Goal: Task Accomplishment & Management: Manage account settings

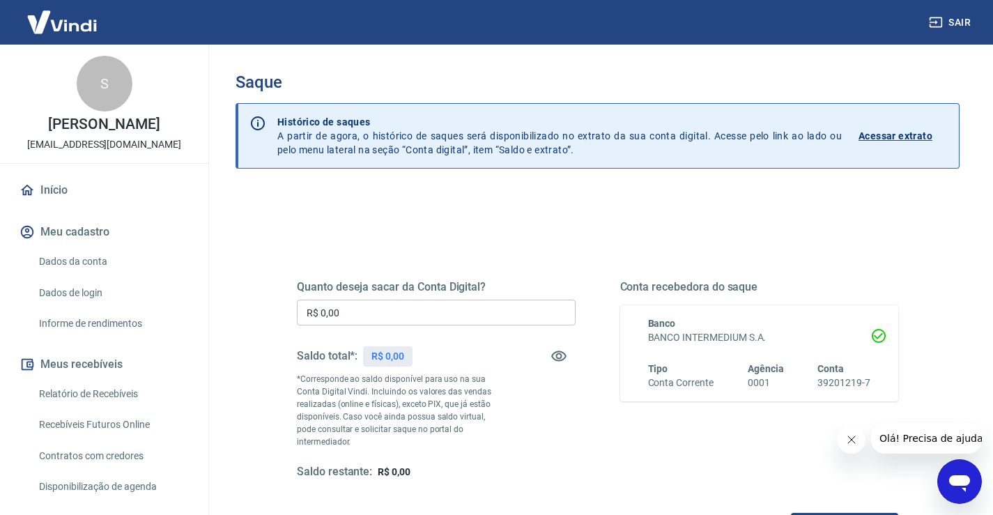
scroll to position [70, 0]
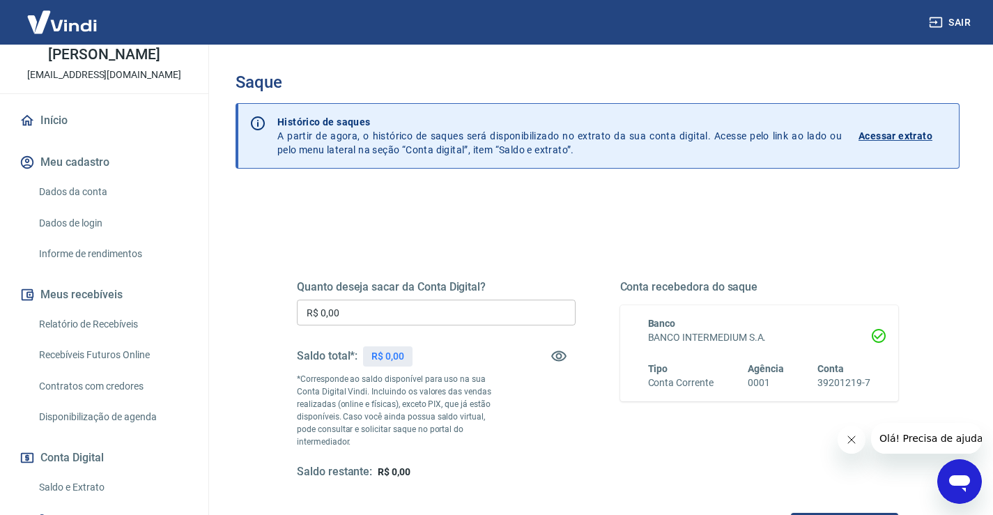
scroll to position [70, 0]
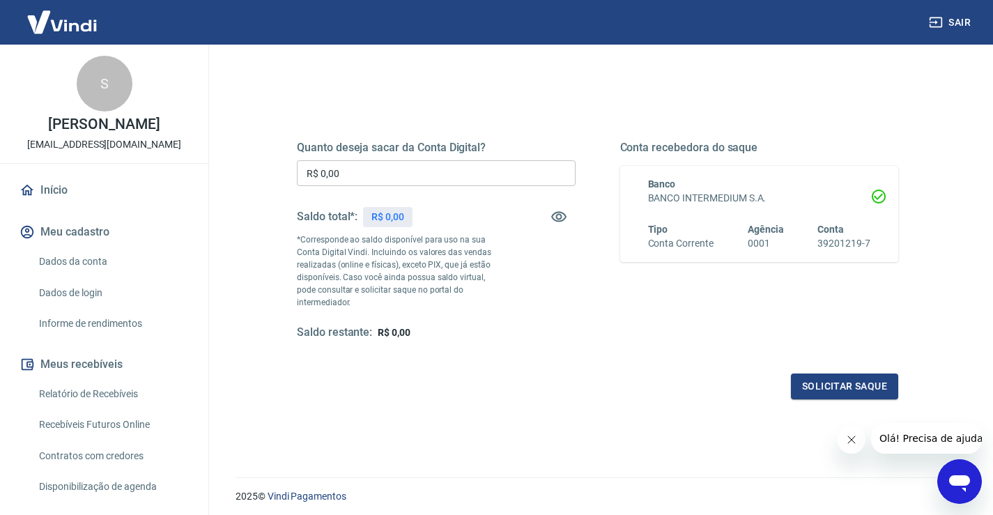
scroll to position [174, 0]
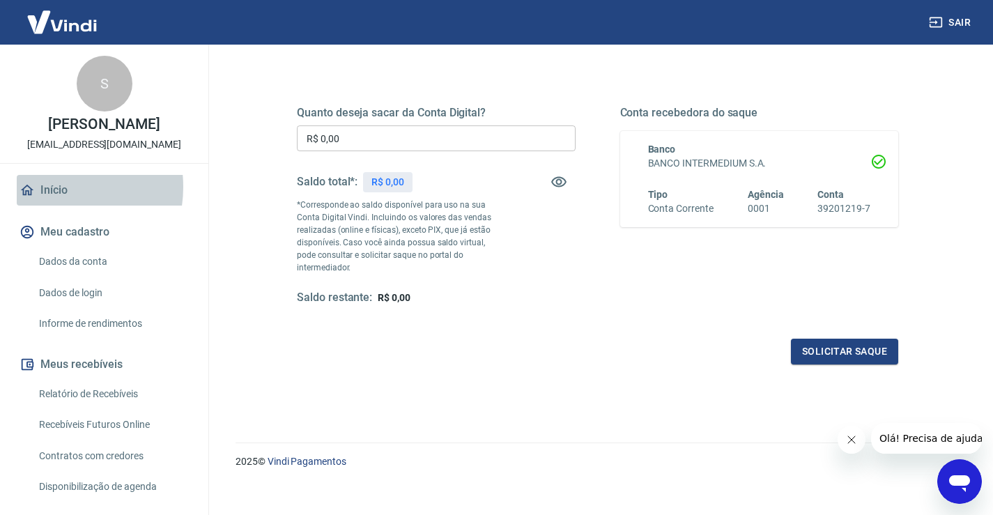
click at [48, 187] on link "Início" at bounding box center [104, 190] width 175 height 31
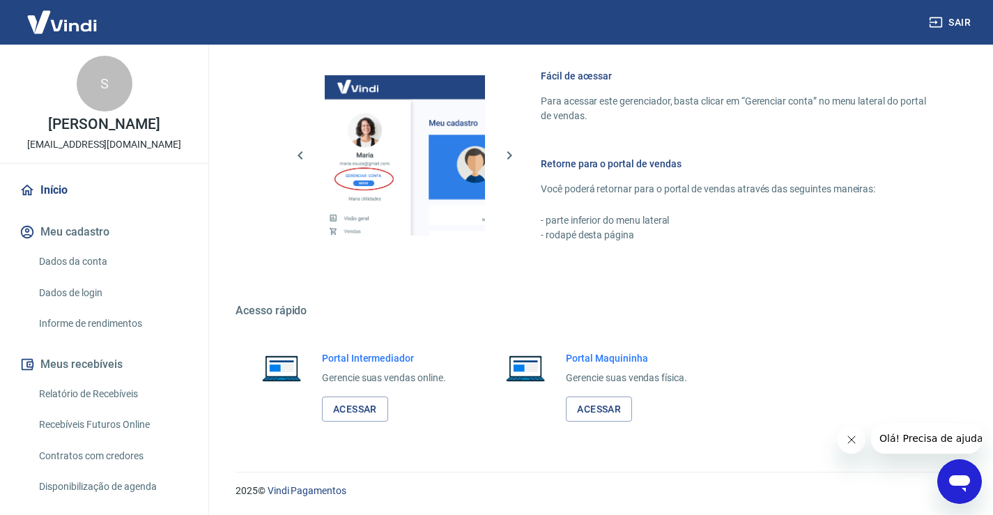
scroll to position [599, 0]
click at [67, 187] on link "Início" at bounding box center [104, 190] width 175 height 31
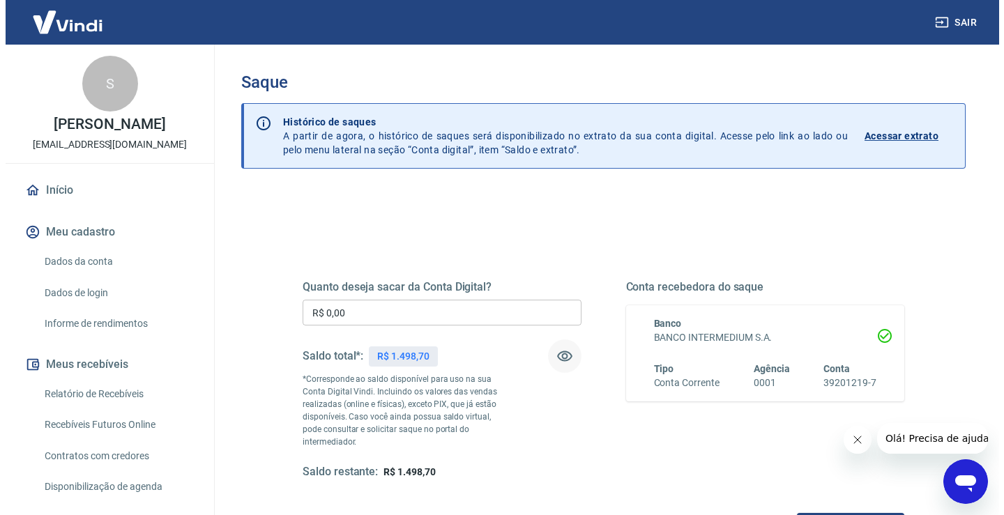
scroll to position [70, 0]
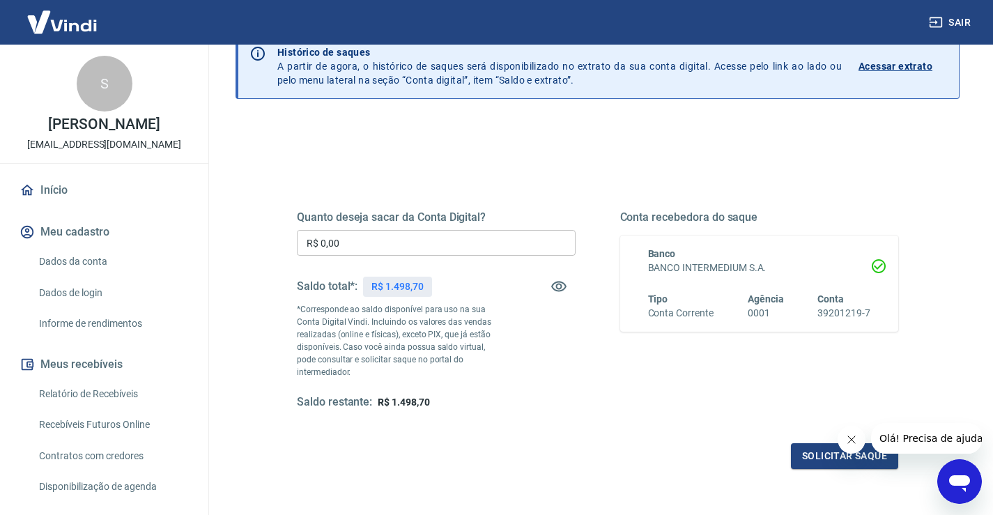
click at [358, 245] on input "R$ 0,00" at bounding box center [436, 243] width 279 height 26
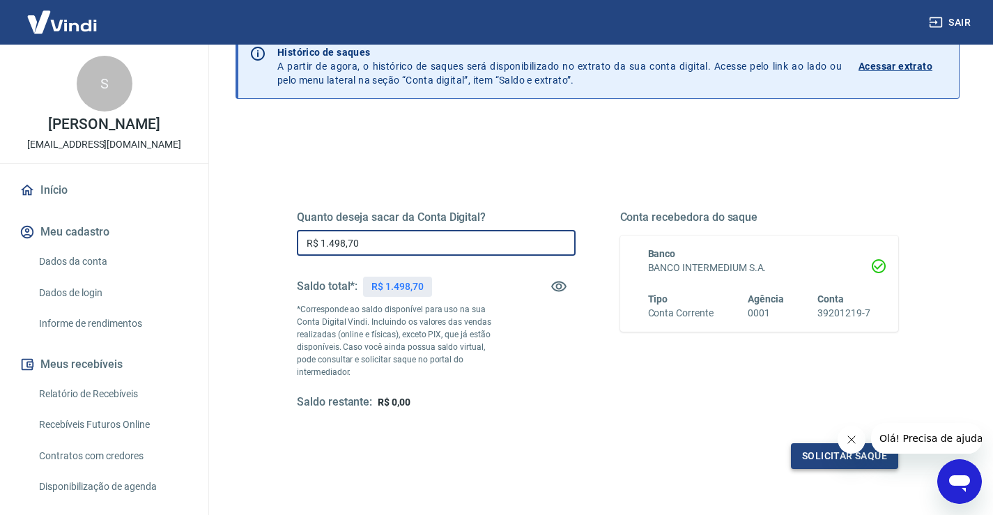
type input "R$ 1.498,70"
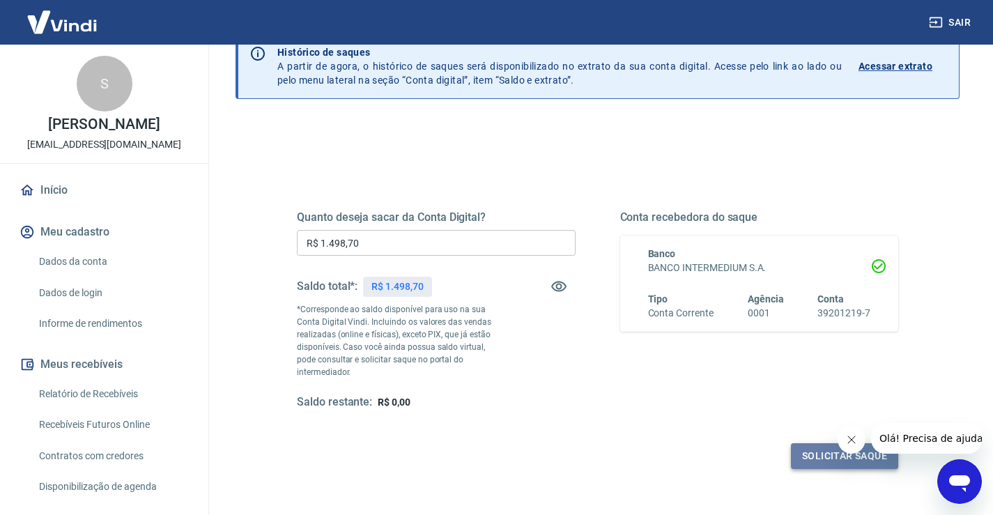
click at [809, 443] on button "Solicitar saque" at bounding box center [844, 456] width 107 height 26
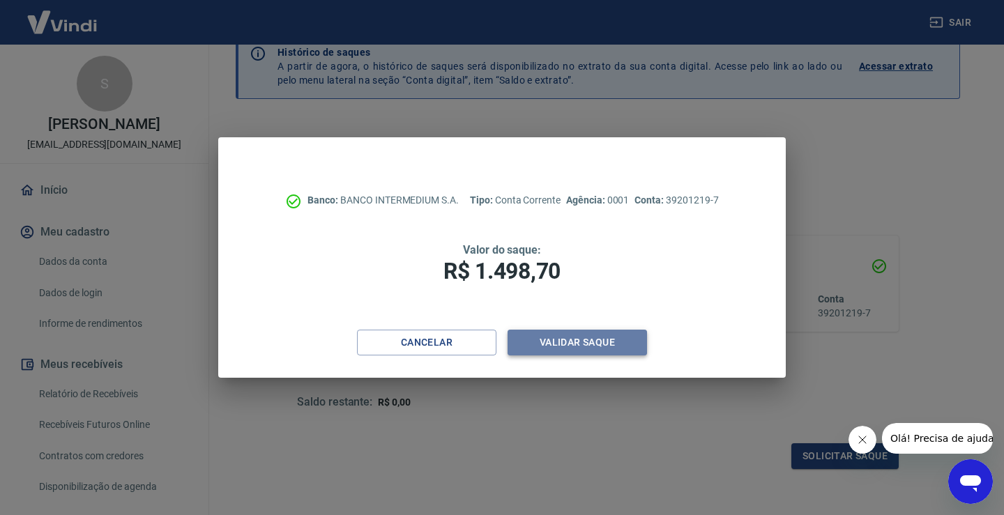
click at [606, 333] on button "Validar saque" at bounding box center [576, 343] width 139 height 26
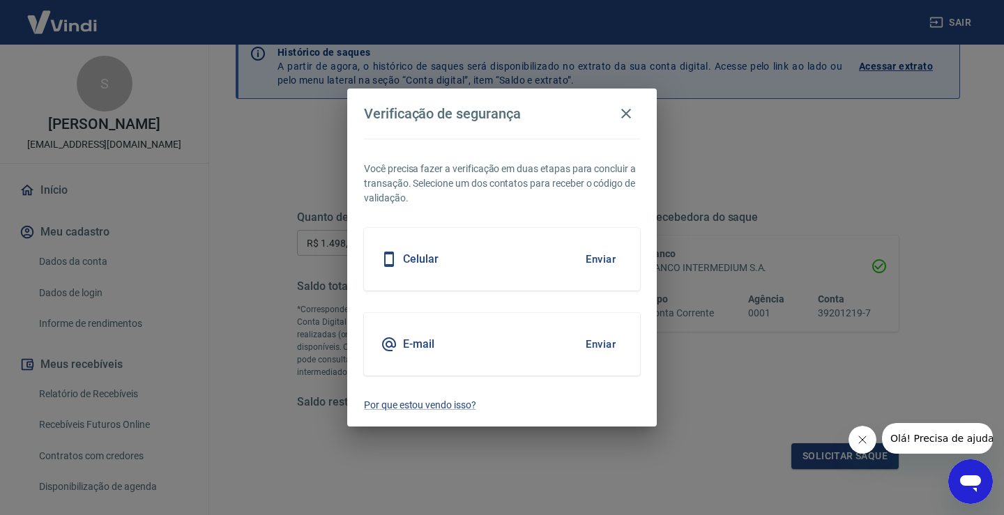
click at [450, 261] on div "Celular Enviar" at bounding box center [502, 259] width 276 height 63
click at [612, 256] on button "Enviar" at bounding box center [600, 259] width 45 height 29
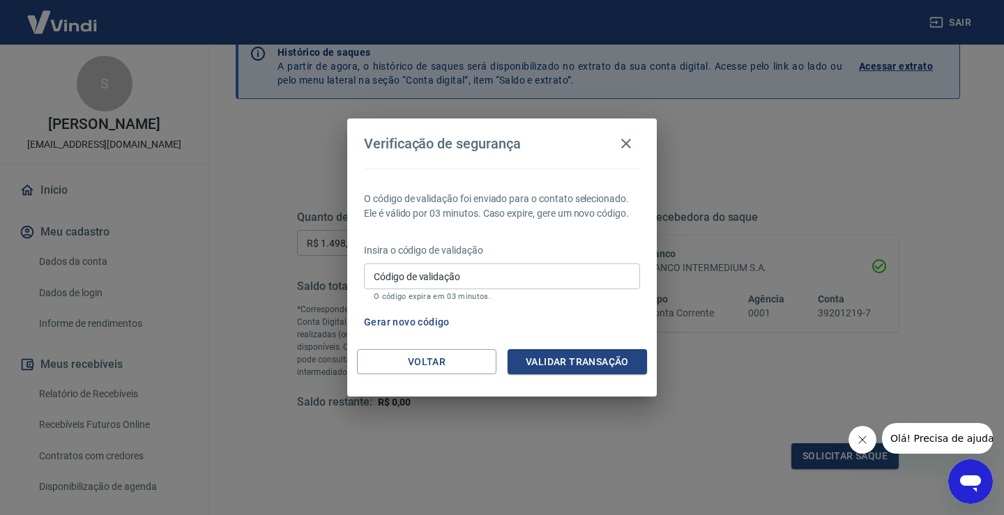
click at [606, 272] on input "Código de validação" at bounding box center [502, 276] width 276 height 26
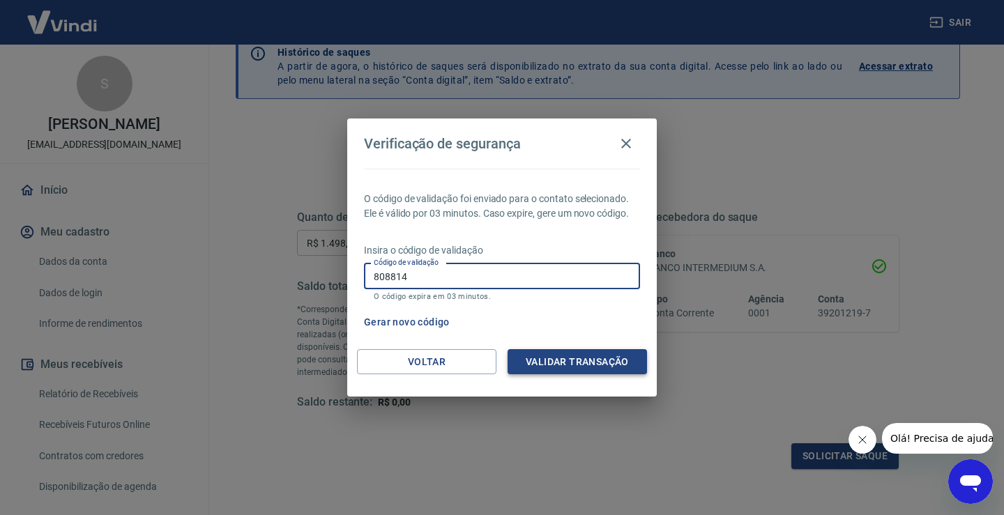
type input "808814"
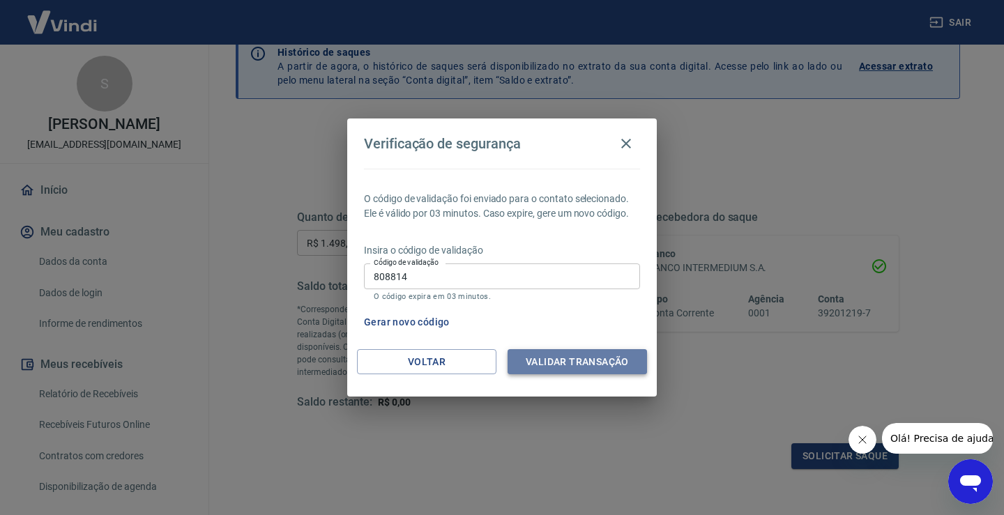
click at [597, 359] on button "Validar transação" at bounding box center [576, 362] width 139 height 26
